Goal: Task Accomplishment & Management: Complete application form

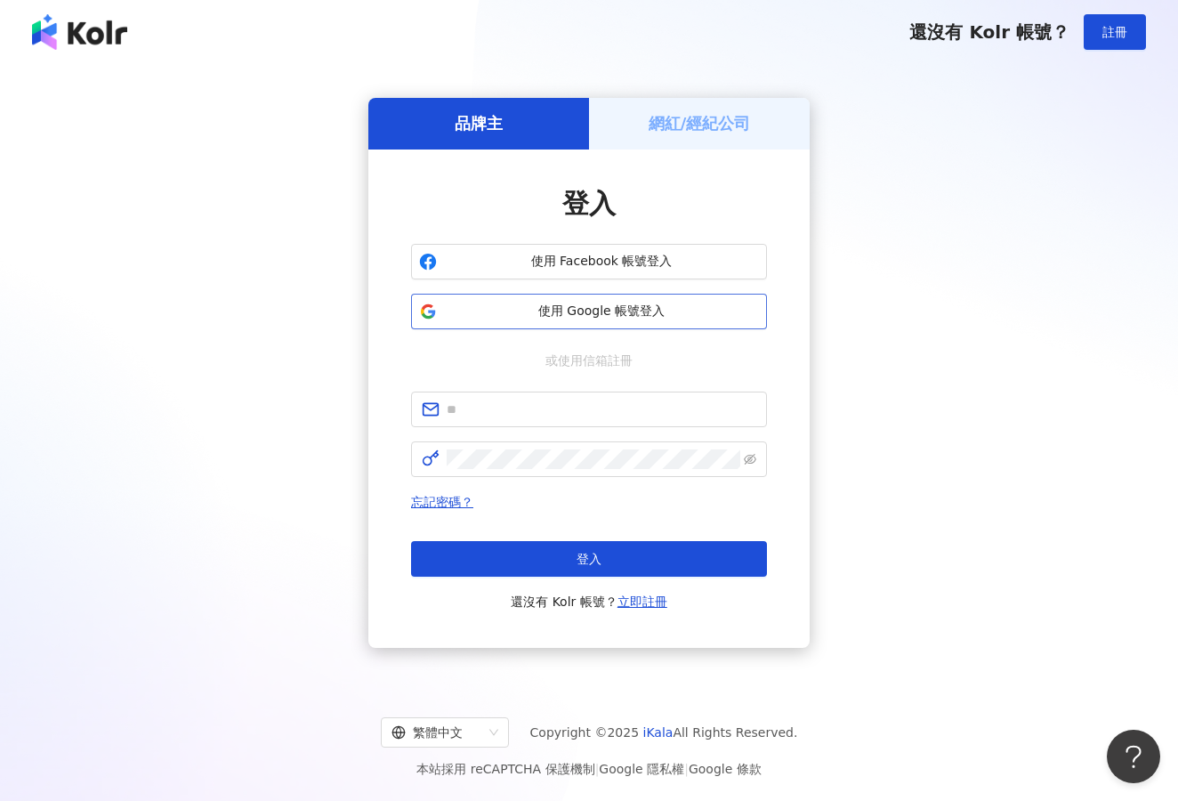
click at [656, 316] on span "使用 Google 帳號登入" at bounding box center [601, 312] width 315 height 18
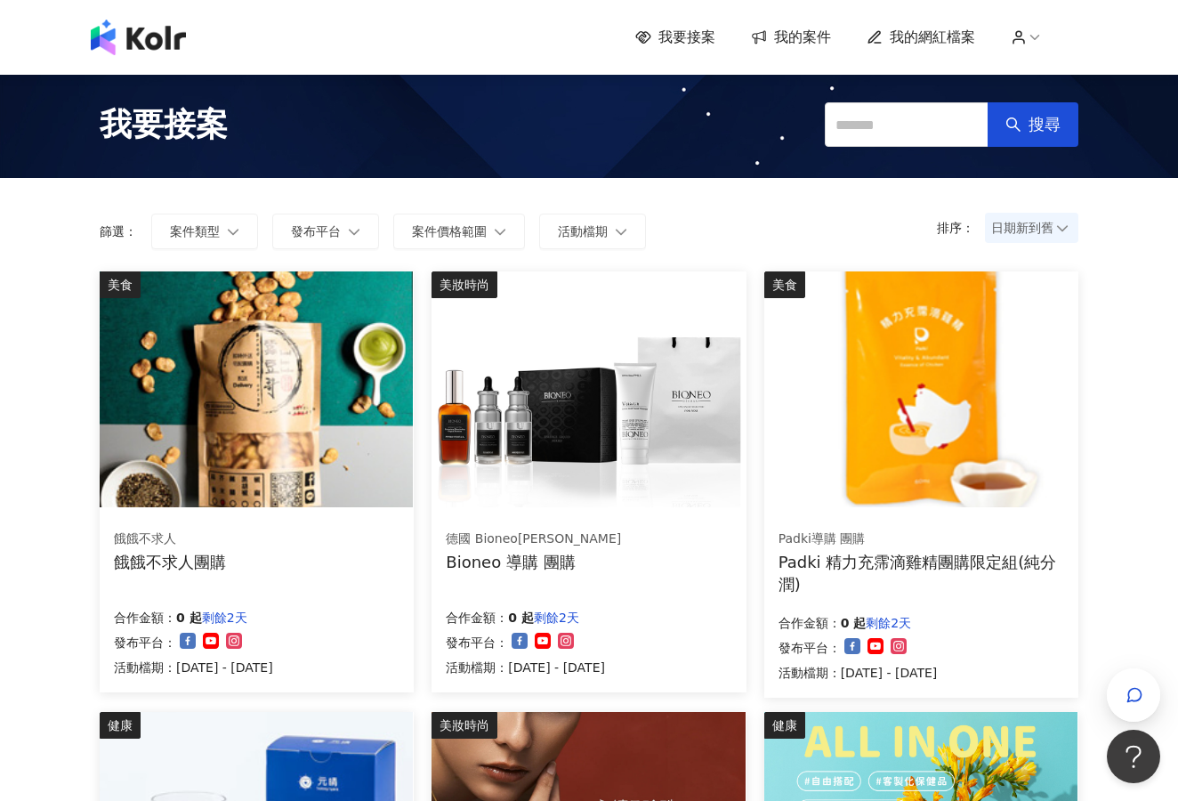
click at [908, 36] on span "我的網紅檔案" at bounding box center [932, 38] width 85 height 20
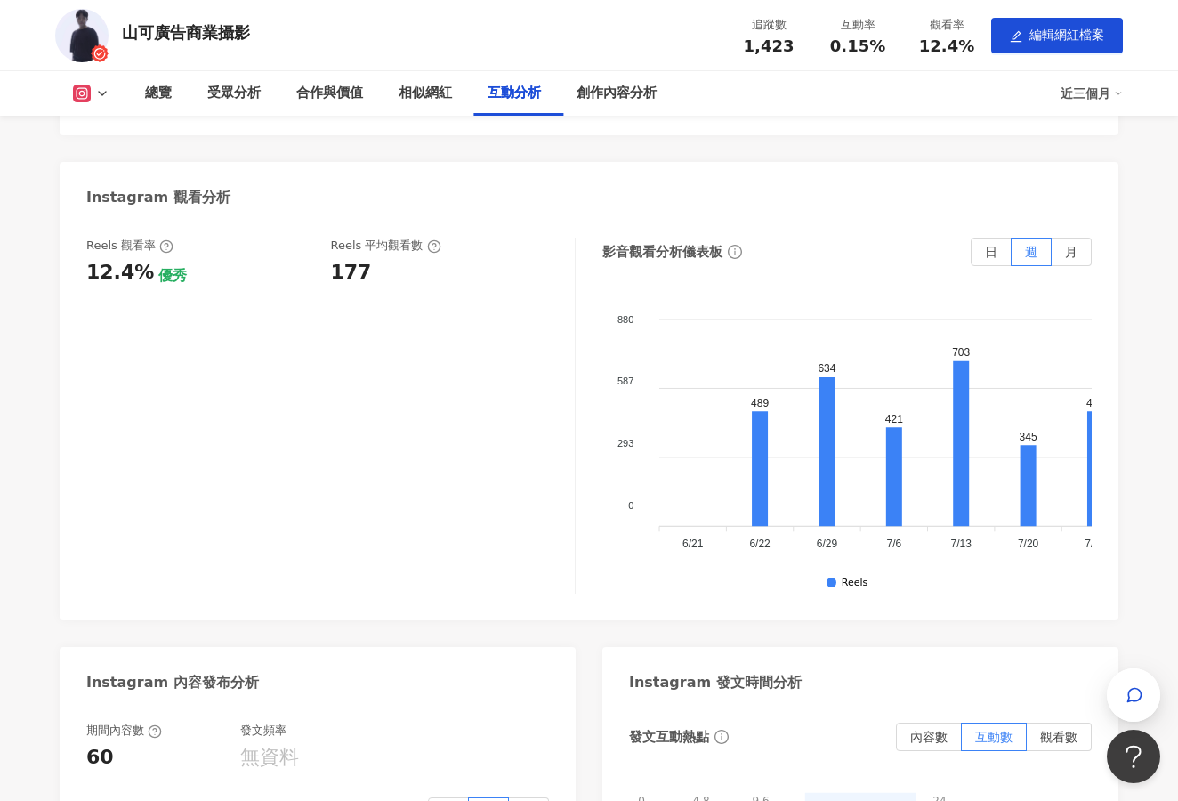
scroll to position [2825, 0]
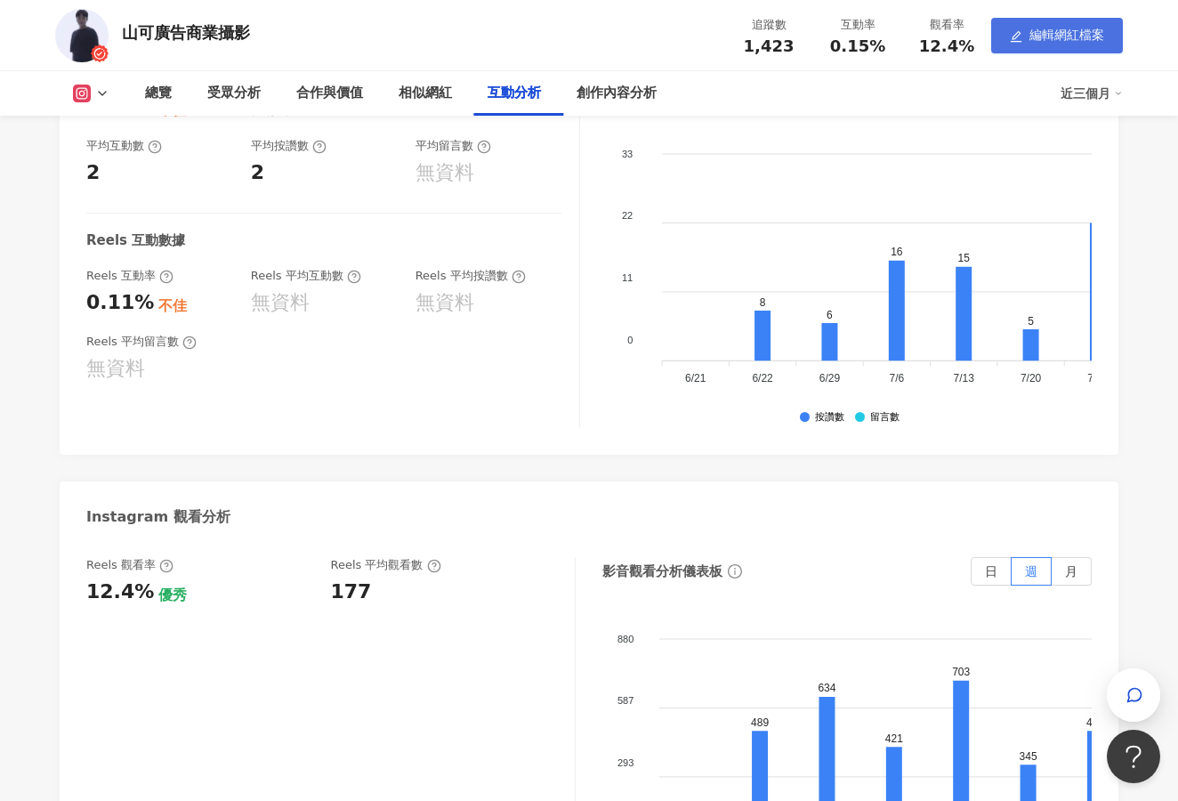
click at [1030, 24] on button "編輯網紅檔案" at bounding box center [1057, 36] width 132 height 36
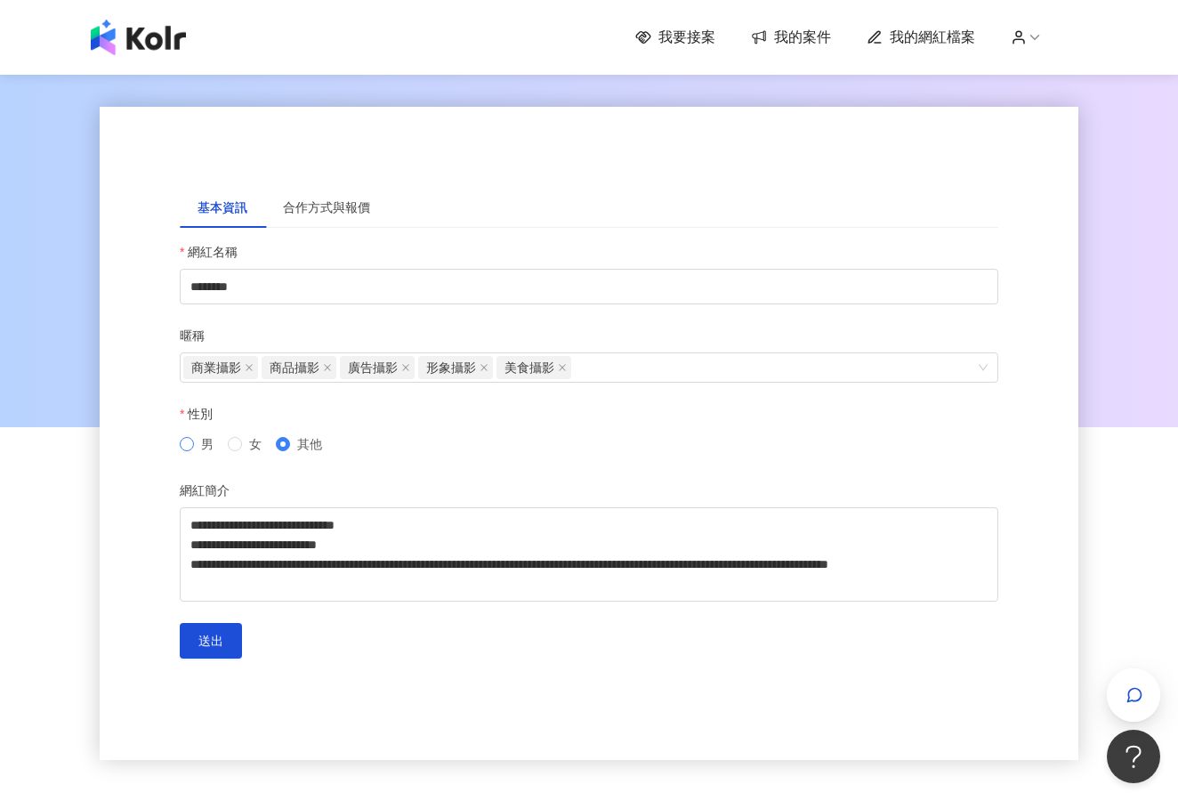
click at [206, 443] on span "男" at bounding box center [207, 444] width 12 height 14
click at [327, 191] on div "合作方式與報價" at bounding box center [326, 207] width 123 height 41
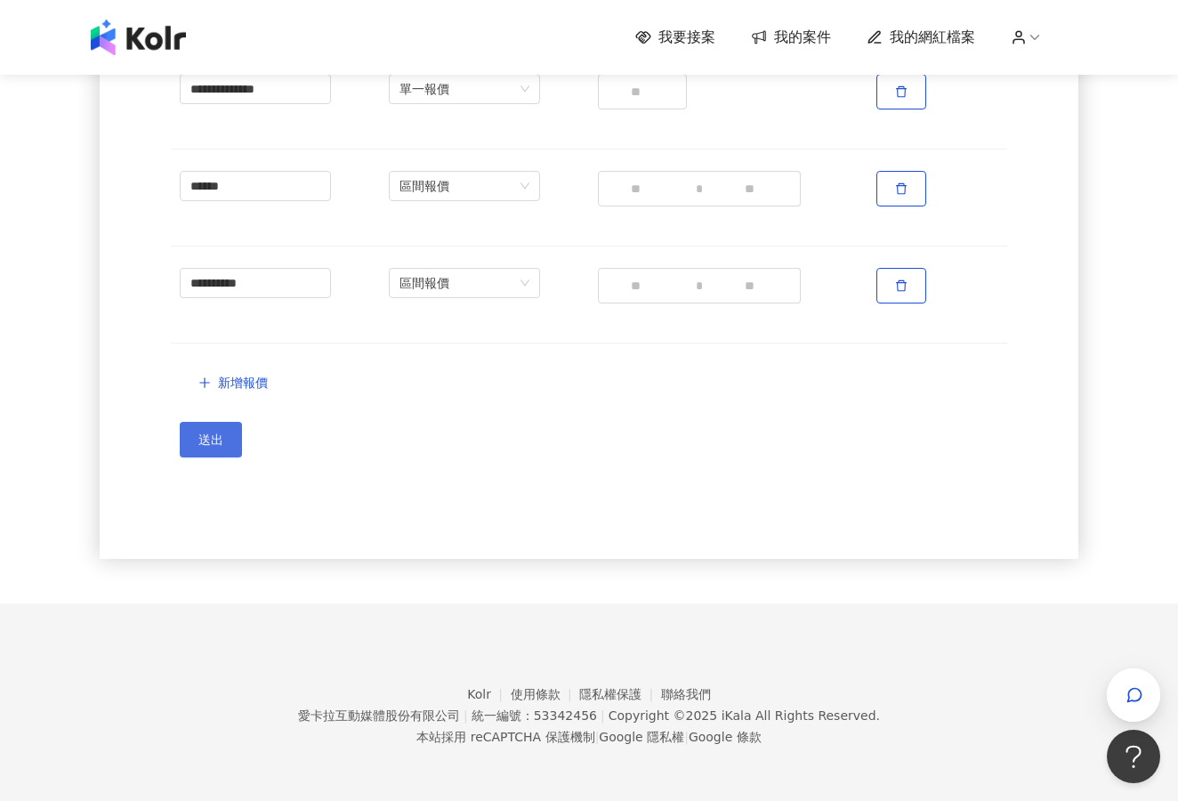
scroll to position [511, 0]
click at [229, 445] on button "送出" at bounding box center [211, 440] width 62 height 36
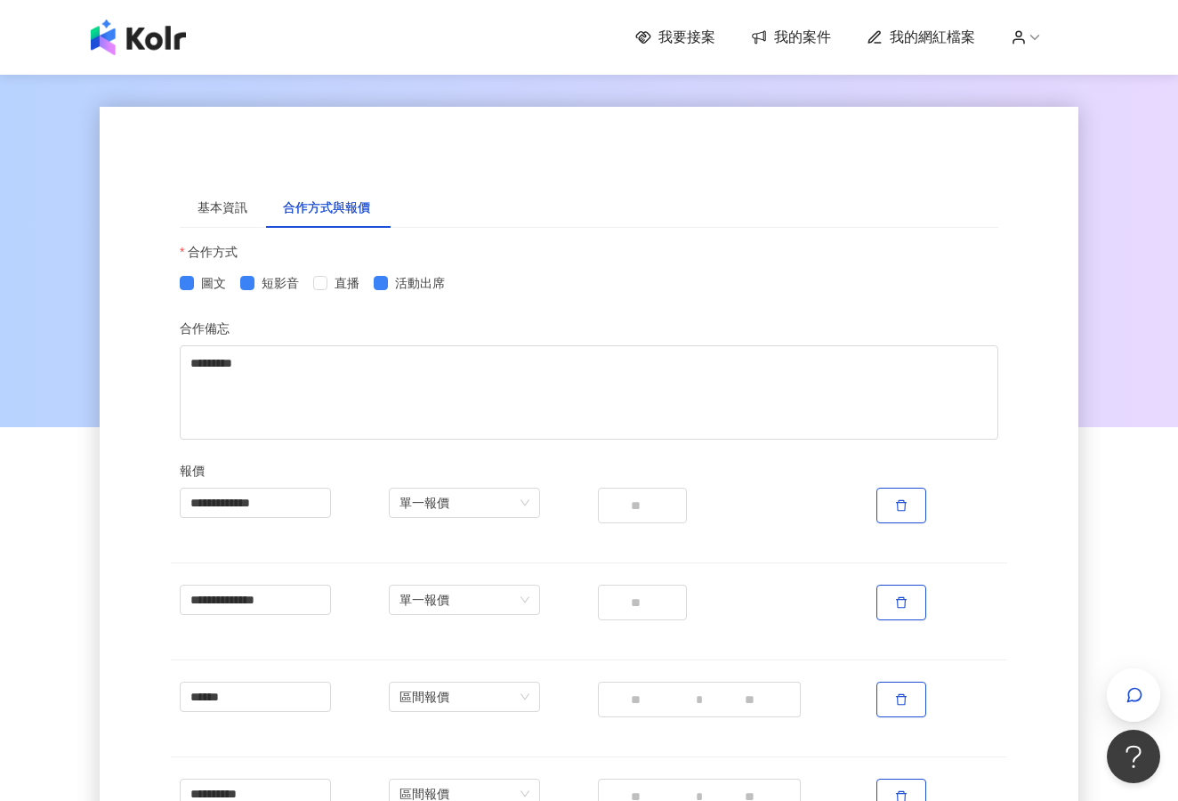
scroll to position [0, 0]
click at [701, 36] on span "我要接案" at bounding box center [686, 38] width 57 height 20
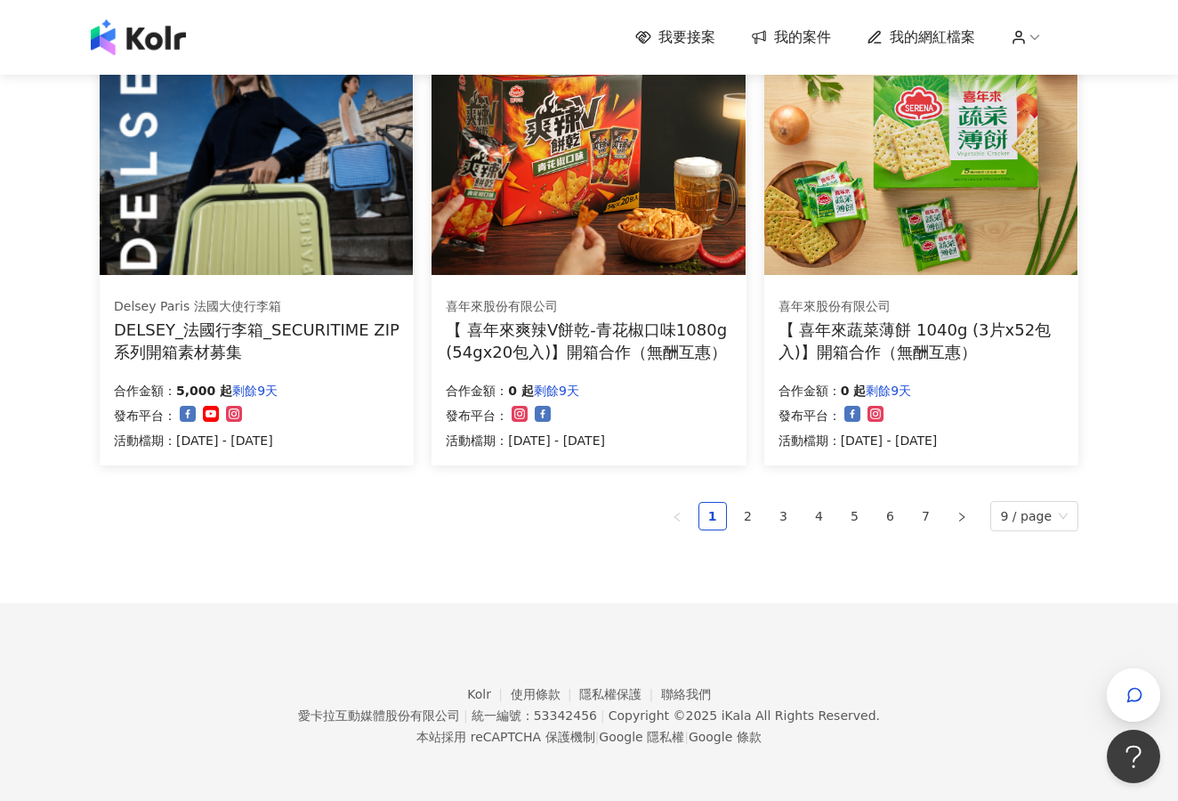
scroll to position [1132, 0]
